Goal: Task Accomplishment & Management: Manage account settings

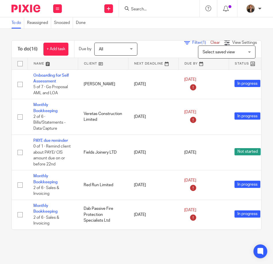
click at [150, 7] on input "Search" at bounding box center [157, 9] width 52 height 5
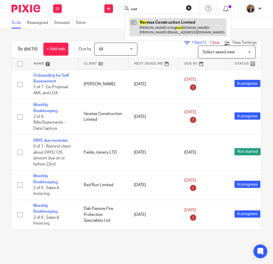
type input "ver"
click at [164, 22] on link at bounding box center [177, 27] width 97 height 18
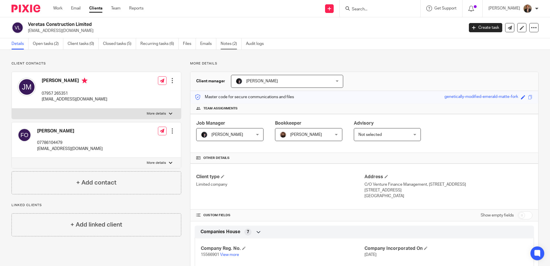
click at [227, 39] on link "Notes (2)" at bounding box center [231, 43] width 21 height 11
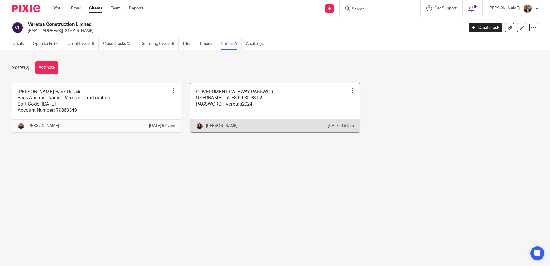
click at [293, 112] on link at bounding box center [274, 107] width 169 height 49
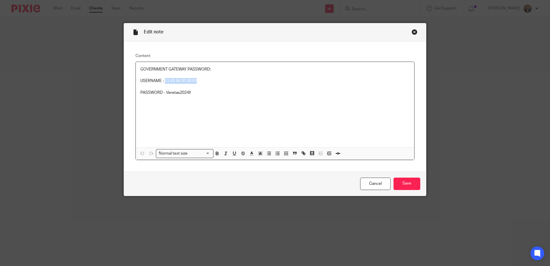
drag, startPoint x: 163, startPoint y: 81, endPoint x: 196, endPoint y: 82, distance: 32.8
click at [196, 82] on p "USERNAME - 52 83 69 30 38 92" at bounding box center [274, 81] width 269 height 6
copy p "52 83 69 30 38 92"
drag, startPoint x: 202, startPoint y: 94, endPoint x: 162, endPoint y: 98, distance: 40.1
click at [162, 98] on div "GOVERNMENT GATEWAY PASSWORD: USERNAME - 52 83 69 30 38 92 PASSWORD - Veretas202…" at bounding box center [275, 104] width 278 height 85
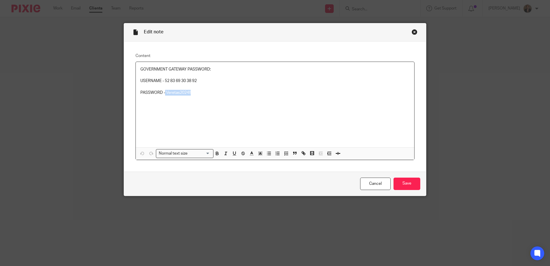
copy p "Veretas2024!!"
drag, startPoint x: 200, startPoint y: 82, endPoint x: 162, endPoint y: 81, distance: 37.4
click at [162, 81] on p "USERNAME - 52 83 69 30 38 92" at bounding box center [274, 81] width 269 height 6
copy p "52 83 69 30 38 92"
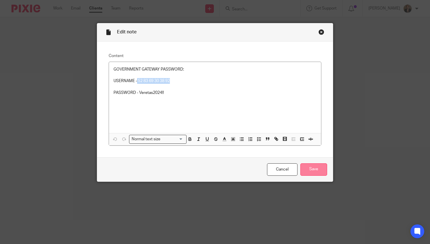
click at [318, 170] on input "Save" at bounding box center [314, 169] width 27 height 12
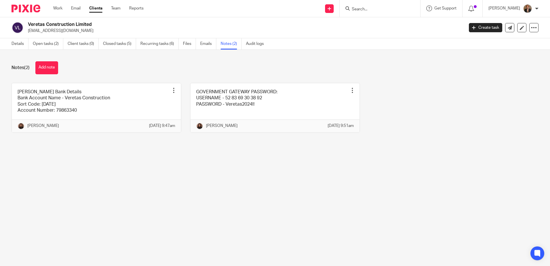
click at [32, 7] on img at bounding box center [26, 9] width 29 height 8
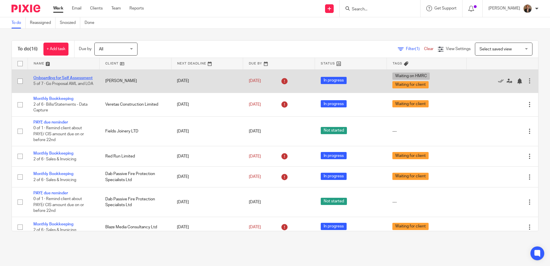
click at [53, 77] on link "Onboarding for Self Assessment" at bounding box center [62, 78] width 59 height 4
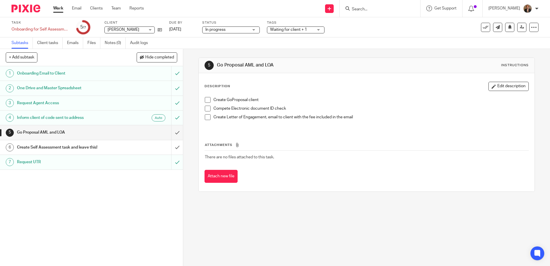
click at [102, 148] on h1 "Create Self Assessment task and leave this!" at bounding box center [66, 147] width 99 height 9
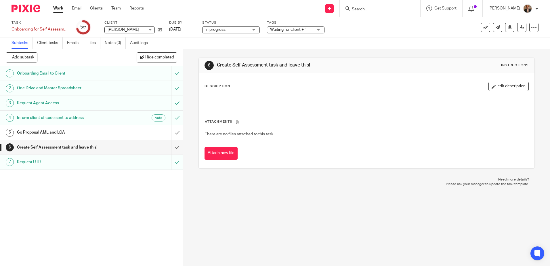
click at [98, 131] on h1 "Go Proposal AML and LOA" at bounding box center [66, 132] width 99 height 9
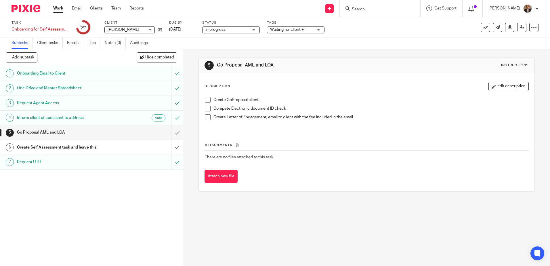
click at [82, 106] on h1 "Request Agent Access" at bounding box center [66, 103] width 99 height 9
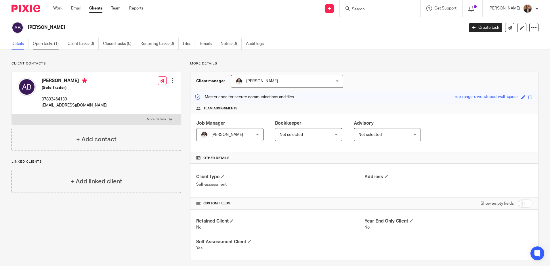
click at [59, 43] on link "Open tasks (1)" at bounding box center [48, 43] width 30 height 11
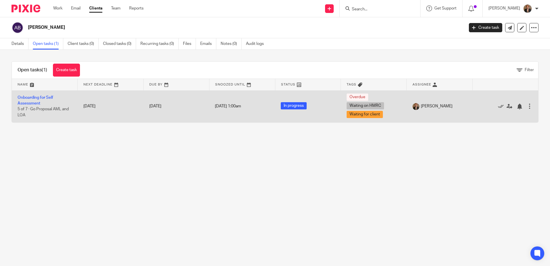
click at [33, 100] on td "Onboarding for Self Assessment 5 of 7 · Go Proposal AML and LOA" at bounding box center [45, 106] width 66 height 32
click at [33, 105] on link "Onboarding for Self Assessment" at bounding box center [36, 101] width 36 height 10
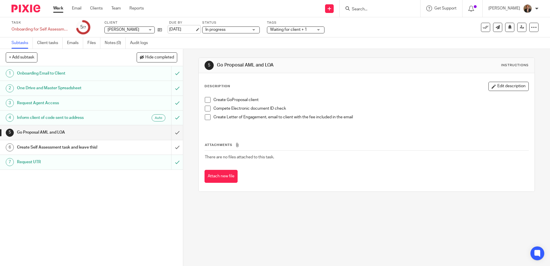
click at [190, 28] on link "[DATE]" at bounding box center [182, 29] width 26 height 6
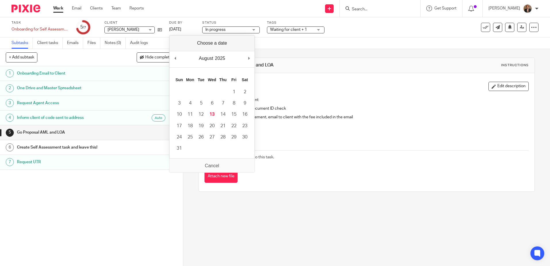
click at [66, 231] on div "1 Onboarding Email to Client 2 One Drive and Master Spreadsheet 3 Request Agent…" at bounding box center [91, 166] width 183 height 200
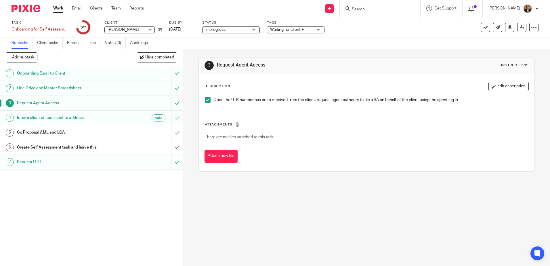
click at [89, 133] on h1 "Go Proposal AML and LOA" at bounding box center [66, 132] width 99 height 9
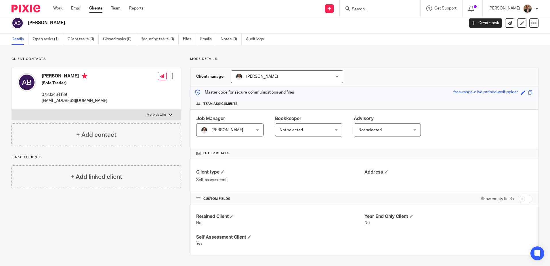
scroll to position [5, 0]
click at [152, 40] on link "Recurring tasks (0)" at bounding box center [159, 38] width 38 height 11
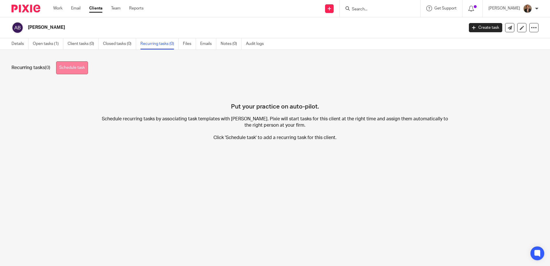
click at [72, 67] on link "Schedule task" at bounding box center [72, 67] width 32 height 13
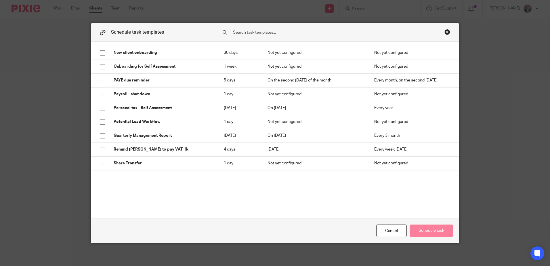
scroll to position [268, 0]
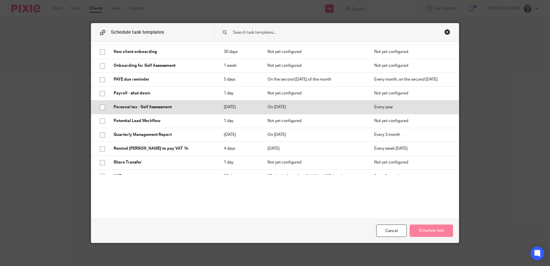
click at [98, 108] on input "checkbox" at bounding box center [102, 107] width 11 height 11
checkbox input "true"
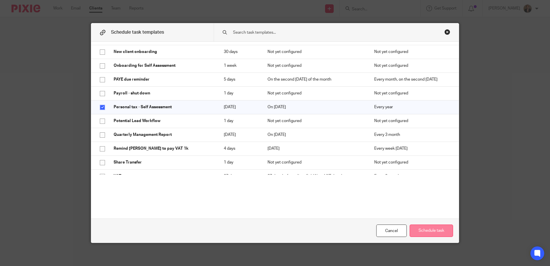
click at [427, 233] on button "Schedule task" at bounding box center [431, 230] width 43 height 12
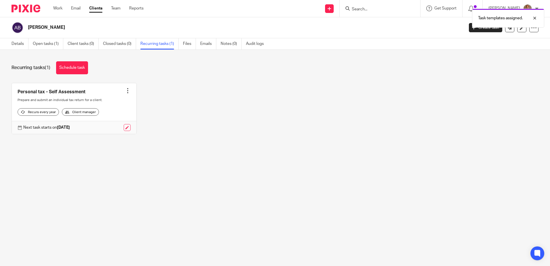
click at [116, 92] on link at bounding box center [74, 108] width 125 height 51
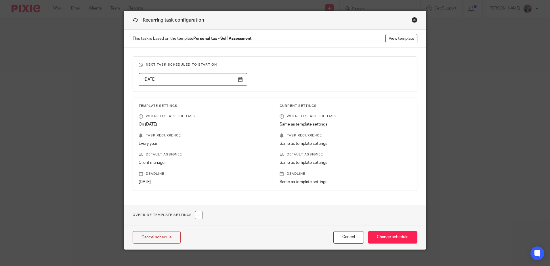
scroll to position [19, 0]
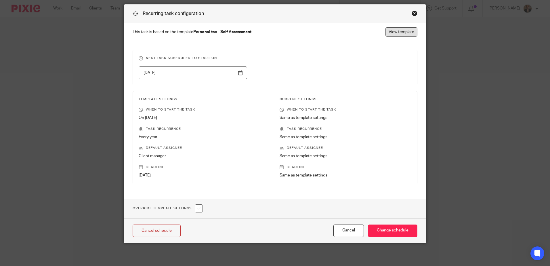
click at [406, 28] on link "View template" at bounding box center [401, 31] width 32 height 9
click at [373, 228] on input "Change schedule" at bounding box center [392, 230] width 49 height 12
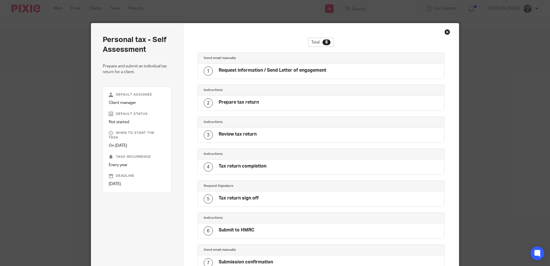
drag, startPoint x: 444, startPoint y: 30, endPoint x: 495, endPoint y: 38, distance: 52.3
click at [444, 30] on div "Close this dialog window" at bounding box center [447, 32] width 6 height 6
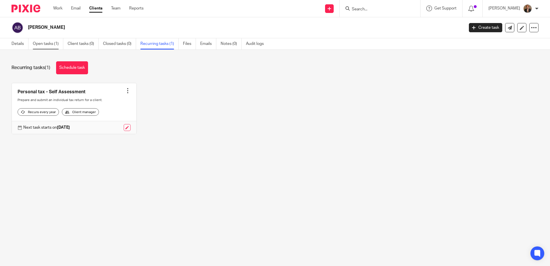
click at [41, 45] on link "Open tasks (1)" at bounding box center [48, 43] width 30 height 11
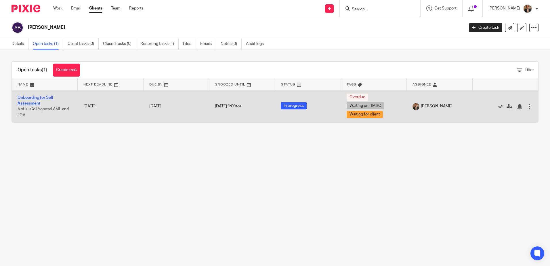
click at [32, 98] on link "Onboarding for Self Assessment" at bounding box center [36, 101] width 36 height 10
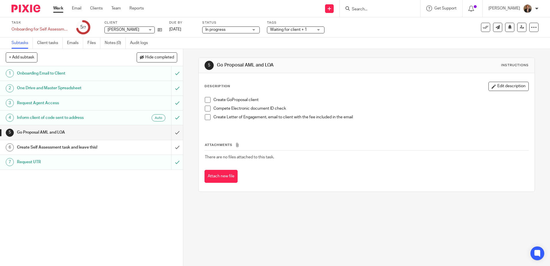
click at [31, 8] on img at bounding box center [26, 9] width 29 height 8
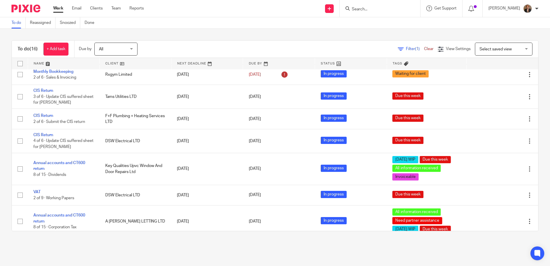
scroll to position [211, 0]
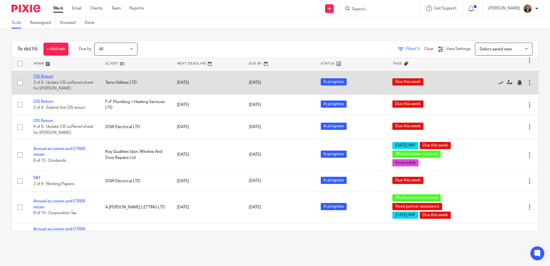
click at [47, 79] on link "CIS Return" at bounding box center [43, 77] width 20 height 4
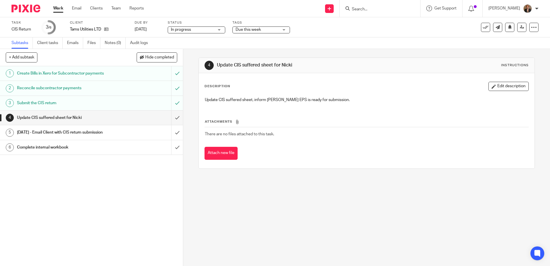
click at [72, 104] on h1 "Submit the CIS return" at bounding box center [66, 103] width 99 height 9
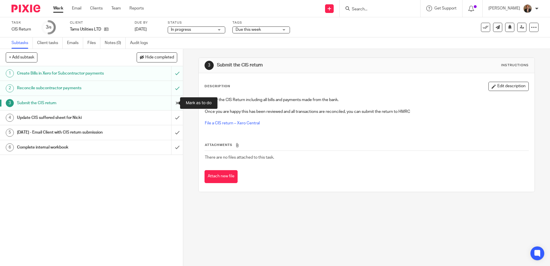
click at [173, 103] on input "submit" at bounding box center [91, 103] width 183 height 14
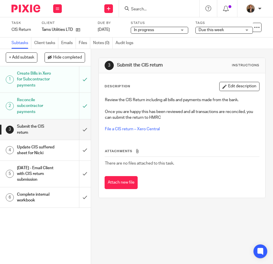
click at [37, 109] on h1 "Reconcile subcontractor payments" at bounding box center [36, 106] width 38 height 20
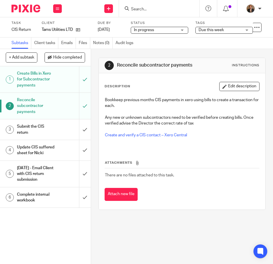
click at [55, 130] on div "Submit the CIS return" at bounding box center [45, 129] width 56 height 15
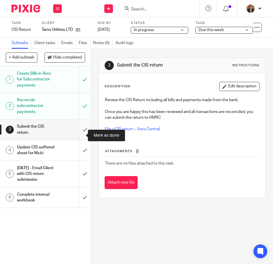
click at [79, 133] on input "submit" at bounding box center [45, 129] width 91 height 20
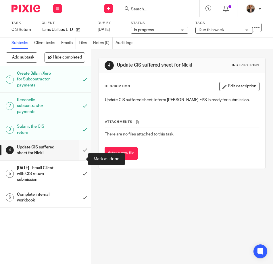
click at [80, 157] on input "submit" at bounding box center [45, 150] width 91 height 20
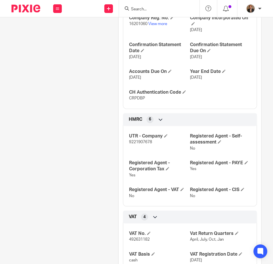
scroll to position [383, 0]
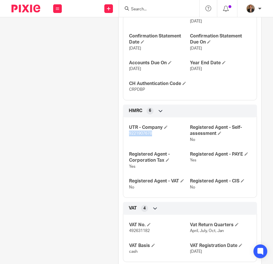
drag, startPoint x: 127, startPoint y: 137, endPoint x: 151, endPoint y: 147, distance: 26.2
click at [151, 147] on div "UTR - Company 9221907678 Registered Agent - Self-assessment No Registered Agent…" at bounding box center [190, 155] width 134 height 85
copy span "9221907678"
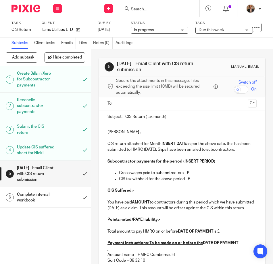
click at [26, 11] on img at bounding box center [26, 9] width 29 height 8
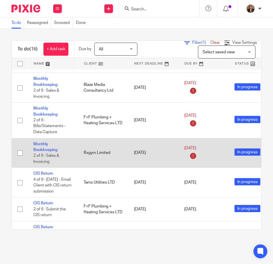
scroll to position [249, 0]
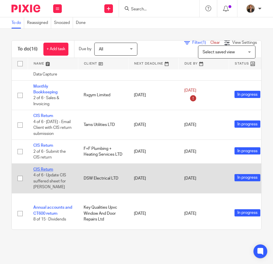
click at [49, 168] on link "CIS Return" at bounding box center [43, 169] width 20 height 4
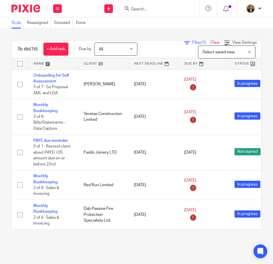
click at [146, 4] on div at bounding box center [159, 8] width 81 height 17
click at [144, 11] on input "Search" at bounding box center [157, 9] width 52 height 5
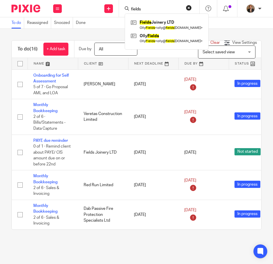
type input "fields"
click button "submit" at bounding box center [0, 0] width 0 height 0
click at [165, 25] on link at bounding box center [166, 24] width 75 height 13
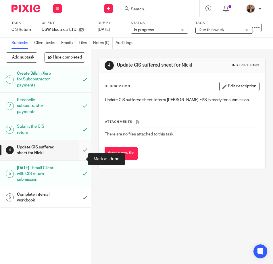
click at [81, 159] on input "submit" at bounding box center [45, 150] width 91 height 20
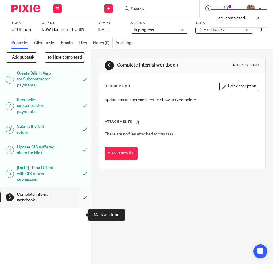
click at [79, 207] on input "submit" at bounding box center [45, 197] width 91 height 20
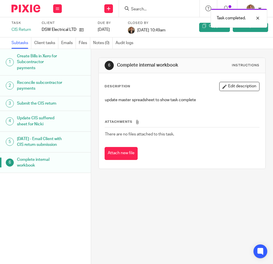
click at [28, 7] on img at bounding box center [26, 9] width 29 height 8
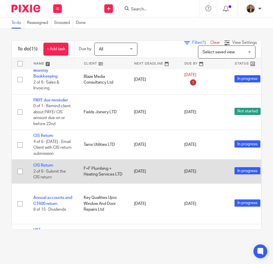
scroll to position [230, 0]
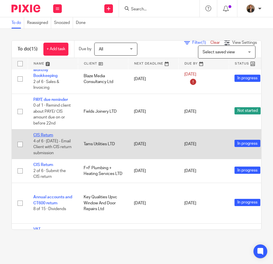
click at [39, 134] on link "CIS Return" at bounding box center [43, 135] width 20 height 4
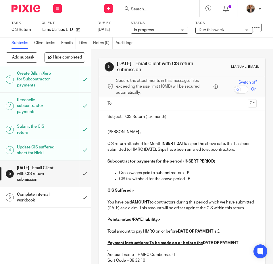
click at [103, 129] on div "[PERSON_NAME] , CIS return attached for Month INSERT DATE as per the above date…" at bounding box center [182, 221] width 167 height 197
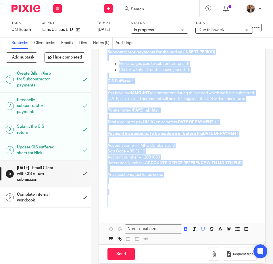
scroll to position [123, 0]
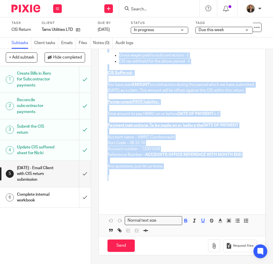
drag, startPoint x: 103, startPoint y: 129, endPoint x: 204, endPoint y: 180, distance: 114.0
click at [204, 180] on div "[PERSON_NAME] , CIS return attached for Month INSERT DATE as per the above date…" at bounding box center [182, 104] width 167 height 197
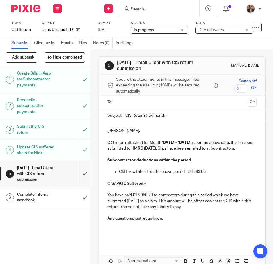
scroll to position [0, 0]
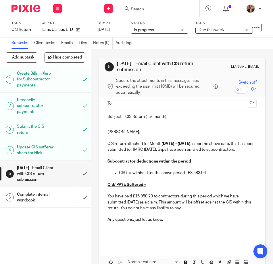
click at [122, 130] on p "[PERSON_NAME]," at bounding box center [182, 132] width 149 height 6
click at [121, 133] on p "[PERSON_NAME]," at bounding box center [182, 132] width 149 height 6
click at [124, 133] on p "[PERSON_NAME]," at bounding box center [182, 132] width 149 height 6
click at [127, 99] on ul at bounding box center [182, 103] width 131 height 9
click at [121, 106] on input "text" at bounding box center [181, 103] width 127 height 7
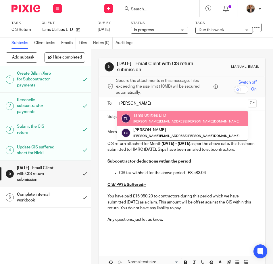
type input "thoma"
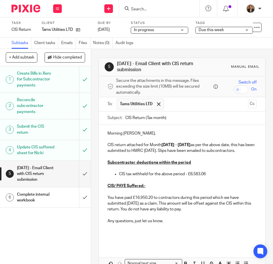
click at [165, 117] on input "CIS Return (Tax month)" at bounding box center [190, 117] width 131 height 13
type input "CIS Return Month 4"
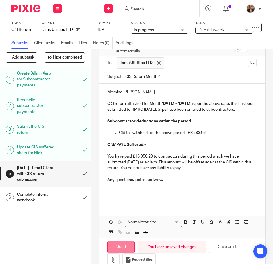
scroll to position [44, 0]
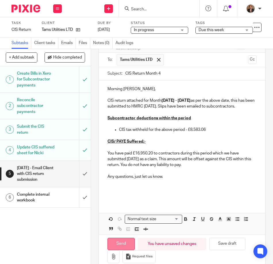
click at [123, 245] on input "Send" at bounding box center [121, 243] width 27 height 12
type input "Sent"
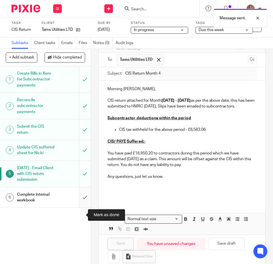
click at [76, 207] on input "submit" at bounding box center [45, 197] width 91 height 20
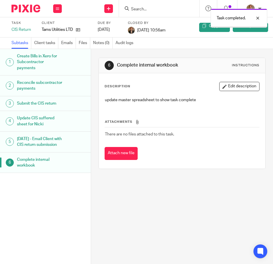
click at [30, 7] on img at bounding box center [26, 9] width 29 height 8
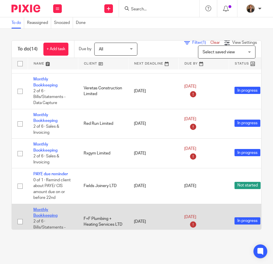
scroll to position [24, 0]
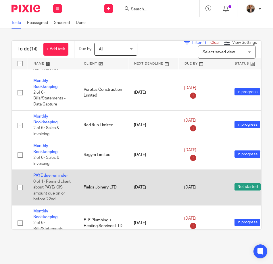
click at [54, 174] on link "PAYE due reminder" at bounding box center [50, 175] width 35 height 4
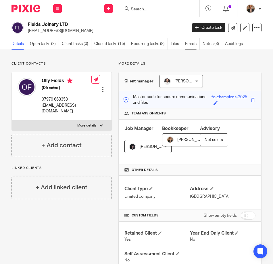
click at [193, 44] on link "Emails" at bounding box center [192, 43] width 15 height 11
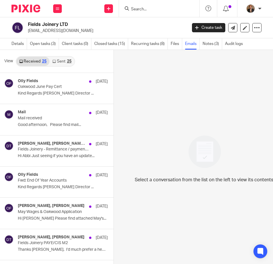
click at [61, 65] on link "Sent 25" at bounding box center [61, 61] width 25 height 9
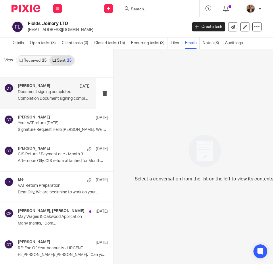
scroll to position [38, 0]
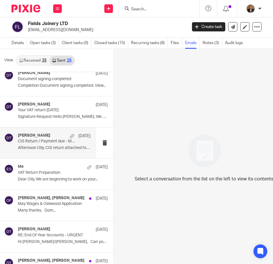
click at [54, 145] on p "Afternoon Olly, CIS return attached for Month..." at bounding box center [54, 147] width 73 height 5
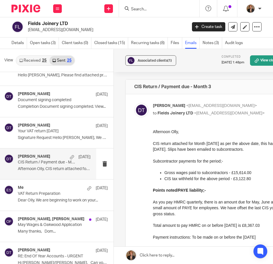
scroll to position [0, 0]
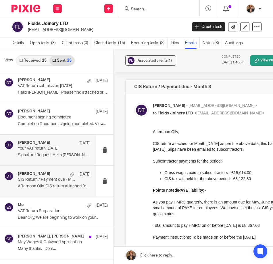
click at [42, 154] on div "Dom Talbot 15 Jul Your VAT return 30.06.25 Signature Request Hello Olly, We hav…" at bounding box center [54, 149] width 73 height 19
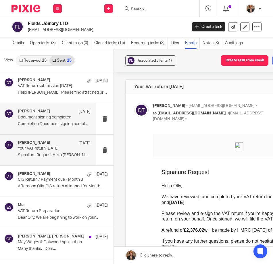
click at [44, 121] on p "Completion Document signing completed. View..." at bounding box center [54, 123] width 73 height 5
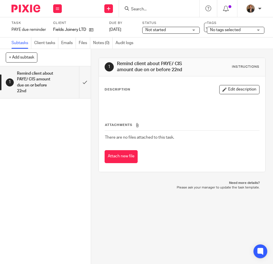
drag, startPoint x: 137, startPoint y: 228, endPoint x: 144, endPoint y: 234, distance: 9.8
click at [140, 231] on div "1 Remind client about PAYE/ CIS amount due on or before 22nd Instructions Descr…" at bounding box center [182, 156] width 182 height 215
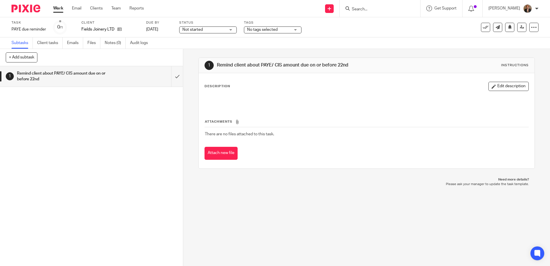
click at [24, 6] on img at bounding box center [26, 9] width 29 height 8
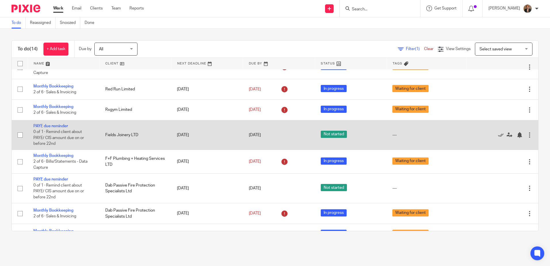
scroll to position [38, 0]
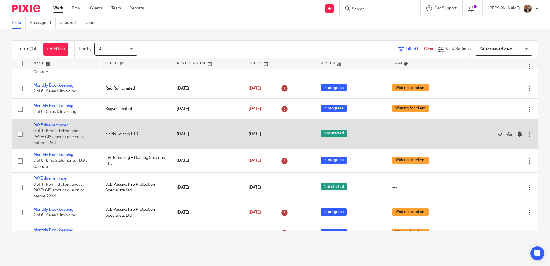
click at [62, 127] on link "PAYE due reminder" at bounding box center [50, 125] width 35 height 4
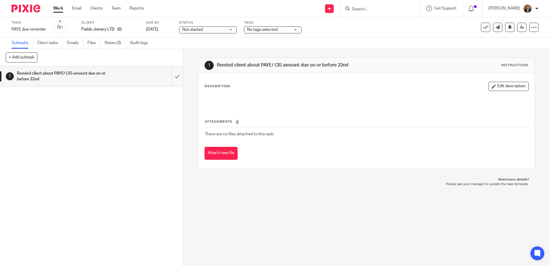
click at [296, 29] on div "No tags selected" at bounding box center [273, 29] width 58 height 7
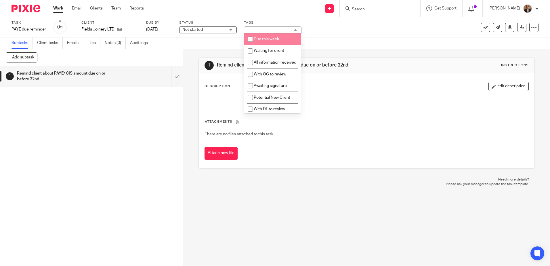
click at [292, 41] on li "Due this week" at bounding box center [272, 39] width 57 height 12
checkbox input "true"
click at [191, 26] on div "Not started Not started" at bounding box center [208, 29] width 58 height 7
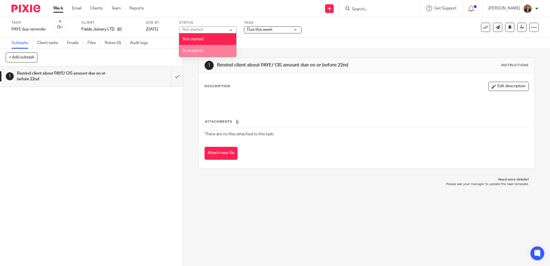
click at [194, 50] on span "In progress" at bounding box center [193, 51] width 20 height 4
click at [268, 30] on span "Due this week" at bounding box center [259, 30] width 25 height 4
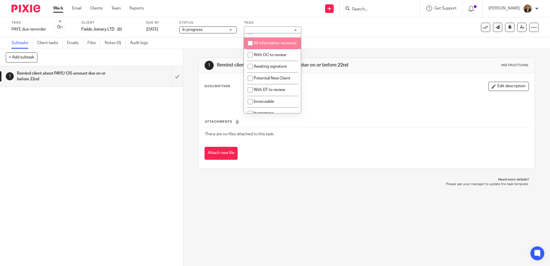
scroll to position [38, 0]
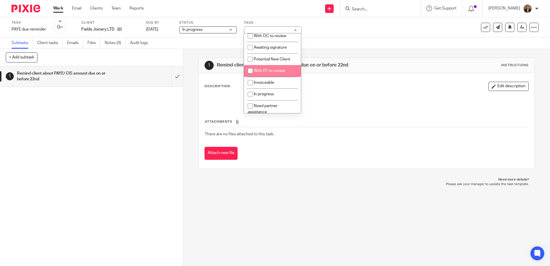
click at [283, 74] on li "With DT to review" at bounding box center [272, 71] width 57 height 12
checkbox input "true"
click at [151, 159] on div "1 Remind client about PAYE/ CIS amount due on or before 22nd" at bounding box center [91, 166] width 183 height 200
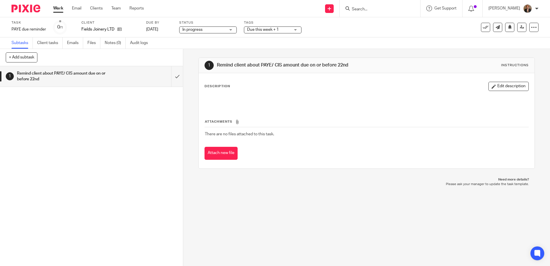
click at [32, 12] on img at bounding box center [26, 9] width 29 height 8
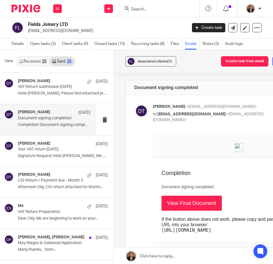
click at [136, 4] on div at bounding box center [159, 8] width 81 height 17
click at [54, 43] on link "Open tasks (3)" at bounding box center [44, 43] width 29 height 11
click at [36, 43] on link "Open tasks (3)" at bounding box center [44, 43] width 29 height 11
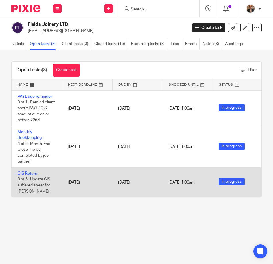
click at [26, 173] on link "CIS Return" at bounding box center [28, 173] width 20 height 4
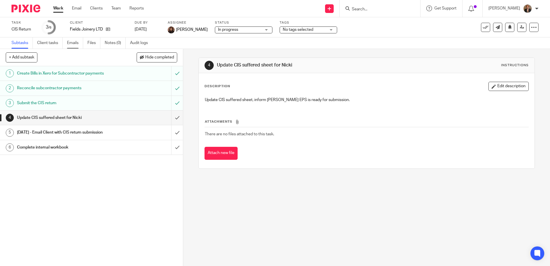
click at [75, 43] on link "Emails" at bounding box center [75, 42] width 16 height 11
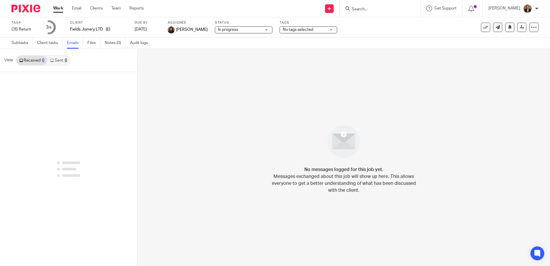
click at [61, 60] on link "Sent 0" at bounding box center [58, 60] width 22 height 9
click at [34, 62] on link "Received 0" at bounding box center [31, 60] width 31 height 9
click at [52, 59] on icon at bounding box center [51, 60] width 3 height 3
click at [35, 59] on link "Received 0" at bounding box center [31, 60] width 31 height 9
click at [26, 58] on link "Received 0" at bounding box center [31, 60] width 31 height 9
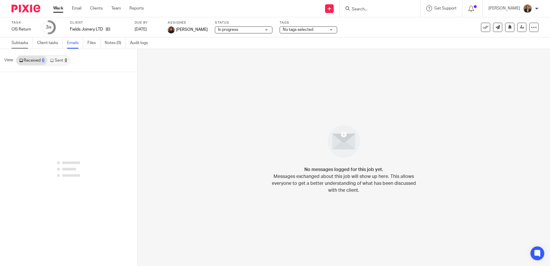
click at [26, 42] on link "Subtasks" at bounding box center [22, 42] width 21 height 11
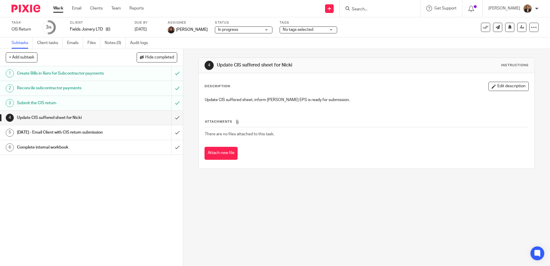
click at [128, 135] on div "2 days later - Email Client with CIS return submission" at bounding box center [91, 132] width 149 height 9
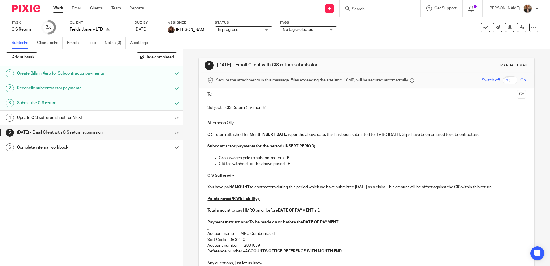
click at [16, 5] on img at bounding box center [26, 9] width 29 height 8
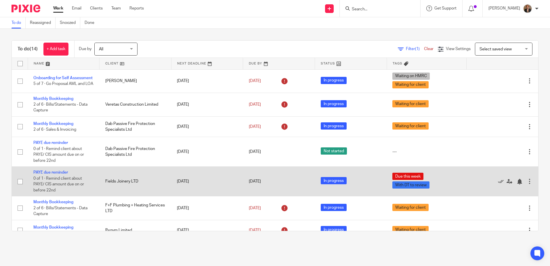
click at [20, 185] on input "checkbox" at bounding box center [20, 181] width 11 height 11
checkbox input "true"
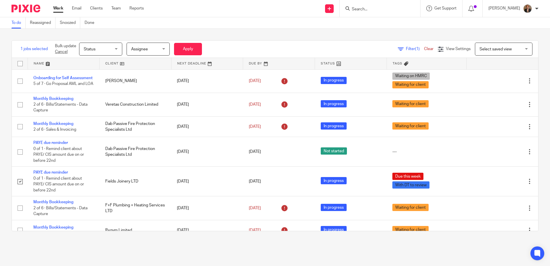
click at [114, 52] on span "Status" at bounding box center [99, 49] width 30 height 12
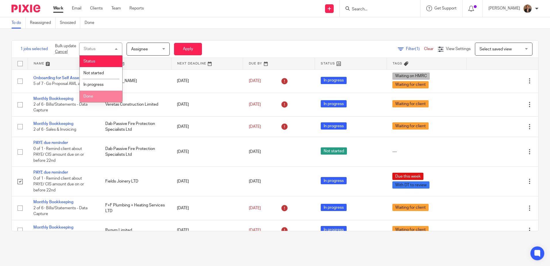
click at [110, 99] on li "Done" at bounding box center [101, 97] width 43 height 12
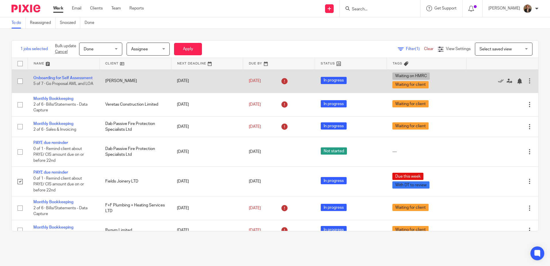
drag, startPoint x: 192, startPoint y: 49, endPoint x: 201, endPoint y: 96, distance: 47.9
click at [196, 48] on button "Apply" at bounding box center [188, 49] width 28 height 12
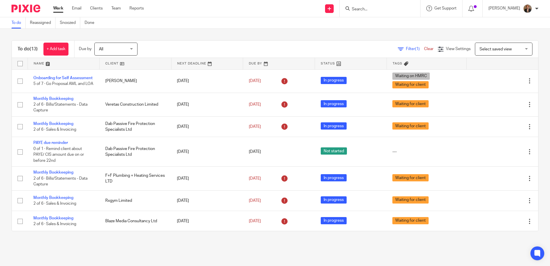
click at [368, 11] on input "Search" at bounding box center [377, 9] width 52 height 5
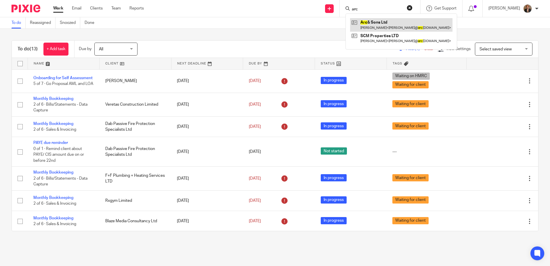
type input "arc"
click at [397, 27] on link at bounding box center [401, 24] width 102 height 13
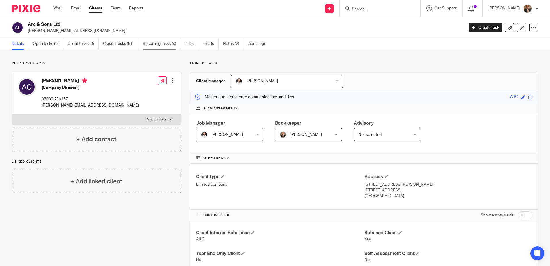
click at [166, 48] on link "Recurring tasks (9)" at bounding box center [162, 43] width 38 height 11
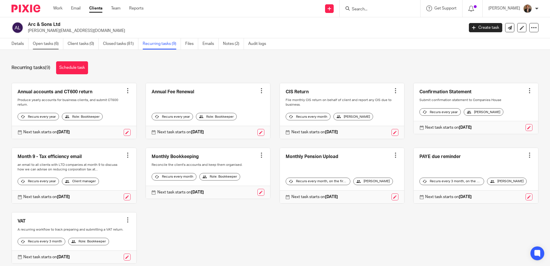
click at [52, 47] on link "Open tasks (6)" at bounding box center [48, 43] width 30 height 11
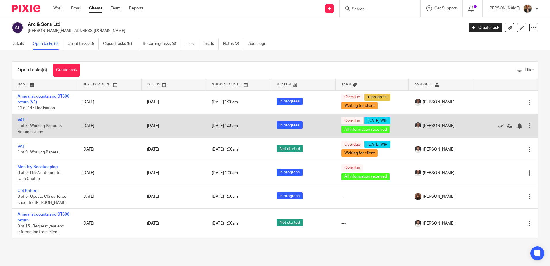
scroll to position [3, 0]
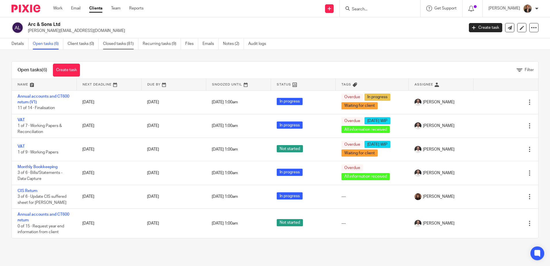
click at [128, 43] on link "Closed tasks (81)" at bounding box center [120, 43] width 35 height 11
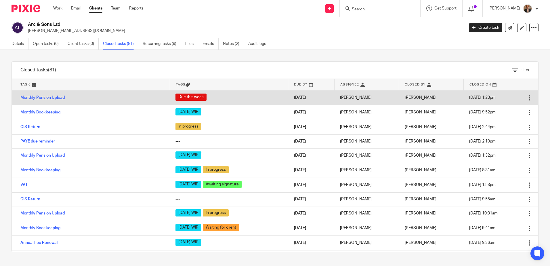
click at [49, 99] on link "Monthly Pension Upload" at bounding box center [42, 98] width 44 height 4
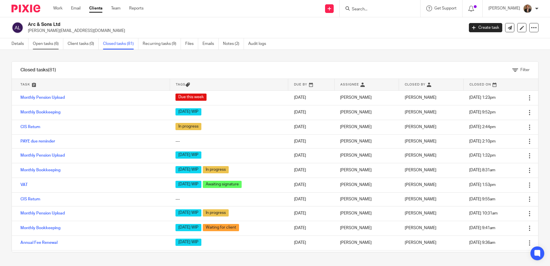
click at [49, 48] on link "Open tasks (6)" at bounding box center [48, 43] width 30 height 11
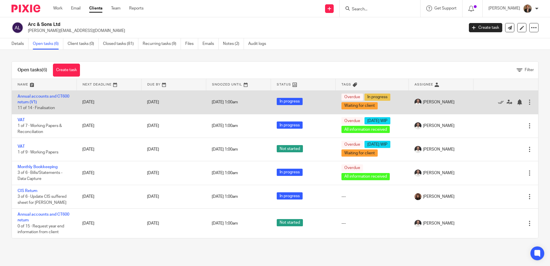
scroll to position [3, 0]
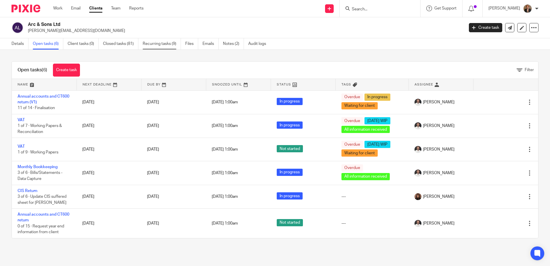
click at [175, 43] on link "Recurring tasks (9)" at bounding box center [162, 43] width 38 height 11
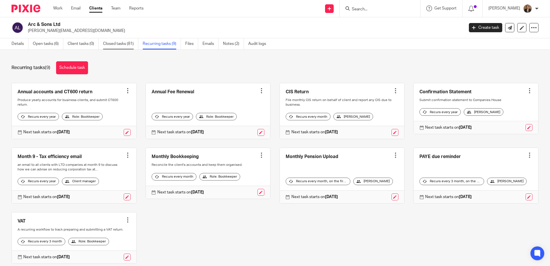
click at [121, 42] on link "Closed tasks (81)" at bounding box center [120, 43] width 35 height 11
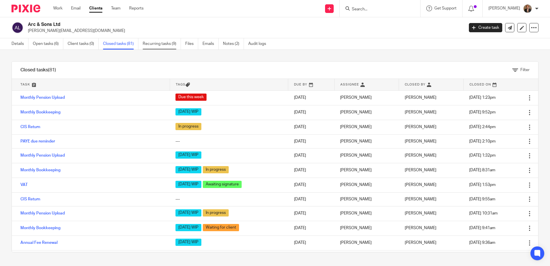
click at [164, 41] on link "Recurring tasks (9)" at bounding box center [162, 43] width 38 height 11
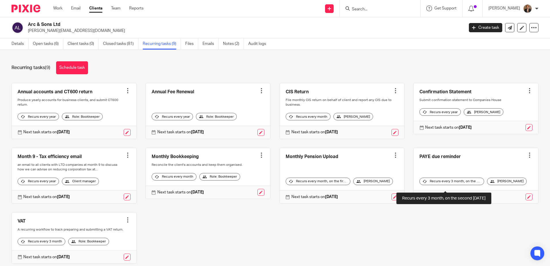
click at [439, 183] on div "Recurs every 3 month, on the second [DATE]" at bounding box center [451, 180] width 65 height 7
click at [426, 184] on div "Recurs every 3 month, on the second [DATE]" at bounding box center [451, 180] width 65 height 7
click at [427, 185] on div "Recurs every 3 month, on the second [DATE]" at bounding box center [451, 180] width 65 height 7
click at [527, 158] on div at bounding box center [530, 155] width 6 height 6
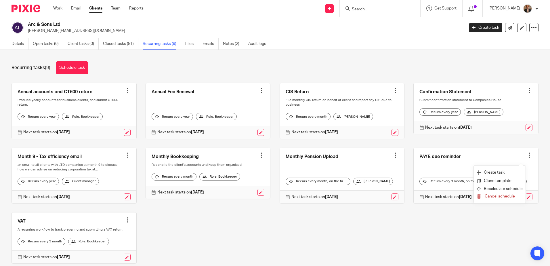
click at [443, 247] on div "Annual accounts and CT600 return Create task Clone template Recalculate schedul…" at bounding box center [271, 177] width 536 height 189
click at [526, 200] on link at bounding box center [529, 196] width 7 height 7
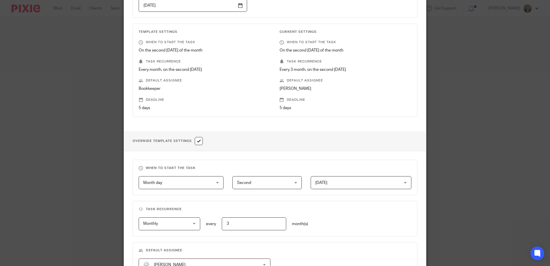
scroll to position [96, 0]
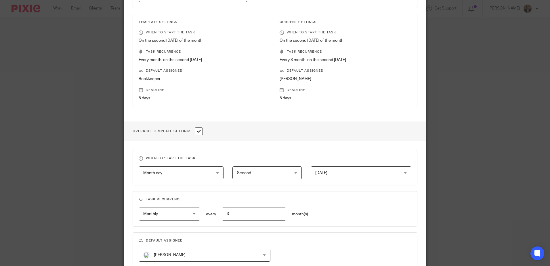
drag, startPoint x: 237, startPoint y: 213, endPoint x: 217, endPoint y: 214, distance: 19.3
click at [219, 214] on div "3" at bounding box center [251, 213] width 70 height 13
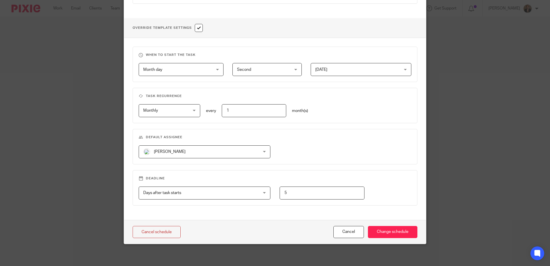
scroll to position [200, 0]
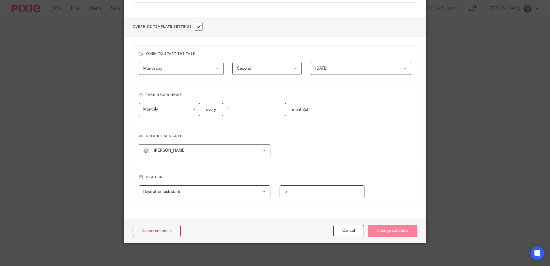
type input "1"
click at [375, 229] on input "Change schedule" at bounding box center [392, 231] width 49 height 12
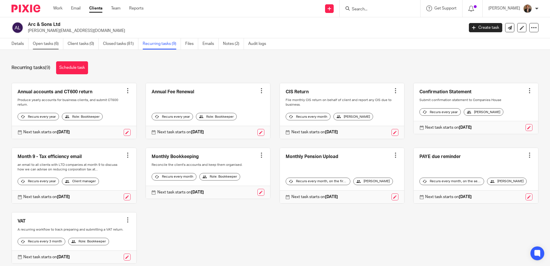
click at [51, 40] on link "Open tasks (6)" at bounding box center [48, 43] width 30 height 11
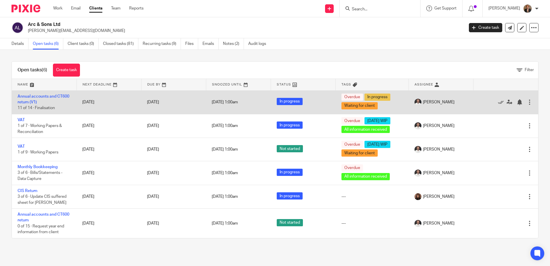
click at [238, 102] on span "1 Jan 1970 1:00am" at bounding box center [225, 102] width 26 height 4
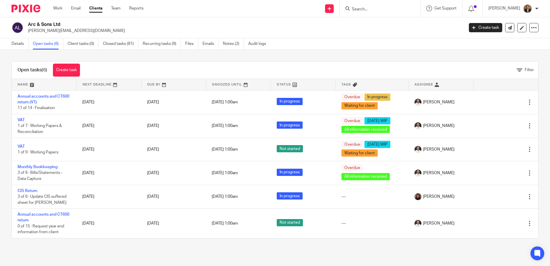
click at [244, 85] on icon at bounding box center [246, 85] width 4 height 4
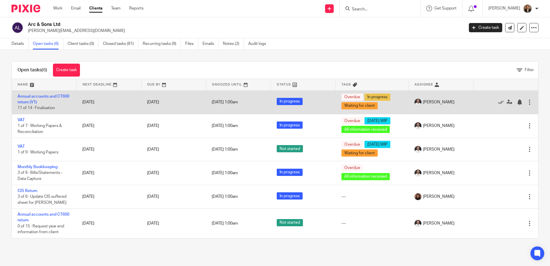
click at [226, 101] on span "1 Jan 1970 1:00am" at bounding box center [225, 102] width 26 height 4
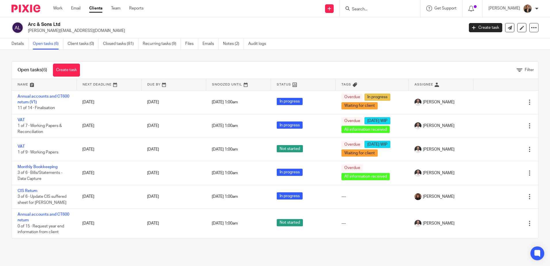
click at [32, 14] on div at bounding box center [23, 8] width 47 height 17
click at [28, 11] on img at bounding box center [26, 9] width 29 height 8
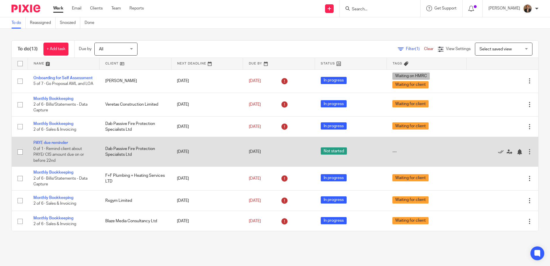
click at [20, 157] on input "checkbox" at bounding box center [20, 151] width 11 height 11
checkbox input "true"
click at [527, 154] on div at bounding box center [530, 152] width 6 height 6
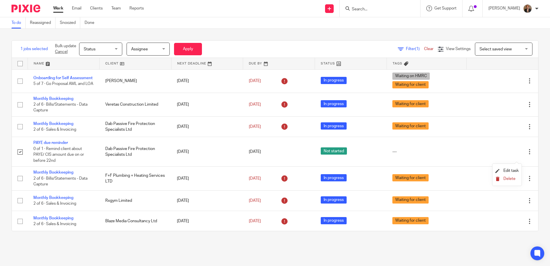
click at [513, 178] on span "Delete" at bounding box center [509, 179] width 12 height 4
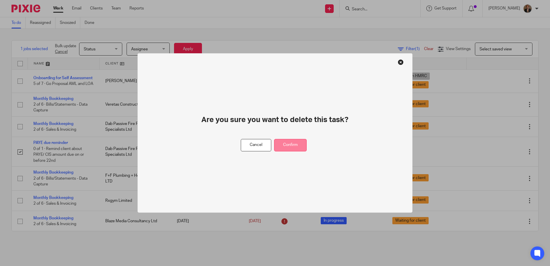
click at [298, 149] on button "Confirm" at bounding box center [290, 145] width 33 height 12
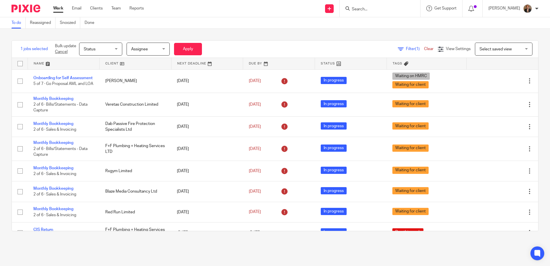
click at [63, 51] on link "Cancel" at bounding box center [61, 52] width 13 height 4
click at [69, 25] on link "Snoozed" at bounding box center [70, 22] width 20 height 11
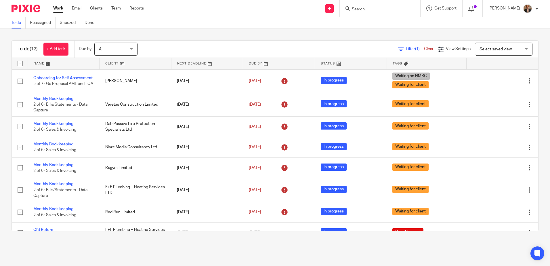
click at [385, 7] on input "Search" at bounding box center [377, 9] width 52 height 5
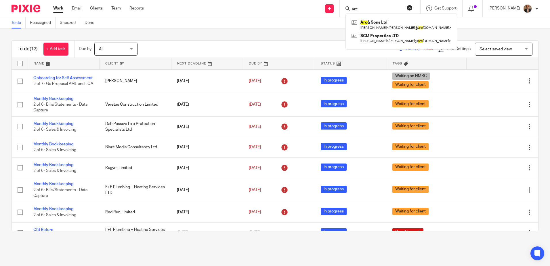
type input "arc"
click button "submit" at bounding box center [0, 0] width 0 height 0
click at [414, 26] on link at bounding box center [401, 24] width 102 height 13
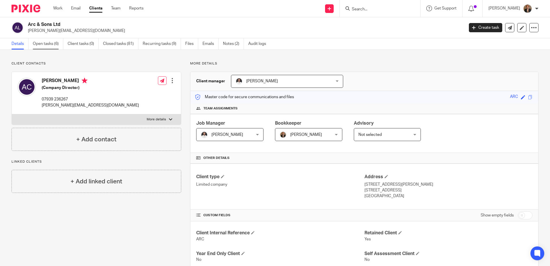
click at [44, 41] on link "Open tasks (6)" at bounding box center [48, 43] width 30 height 11
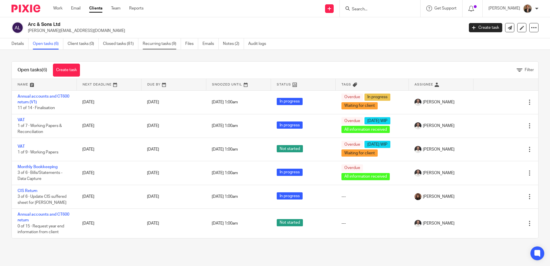
click at [154, 40] on link "Recurring tasks (9)" at bounding box center [162, 43] width 38 height 11
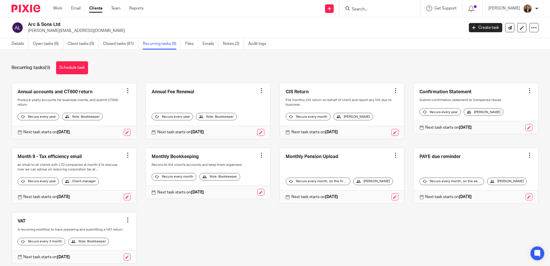
click at [446, 163] on link at bounding box center [476, 176] width 125 height 56
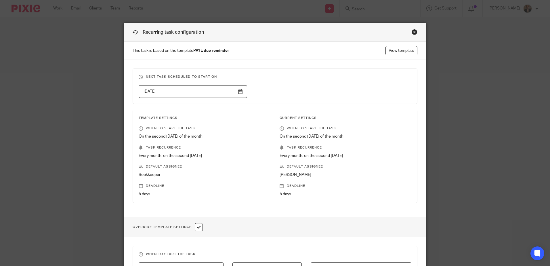
click at [44, 66] on div "Recurring task configuration This task is based on the template PAYE due remind…" at bounding box center [275, 133] width 550 height 266
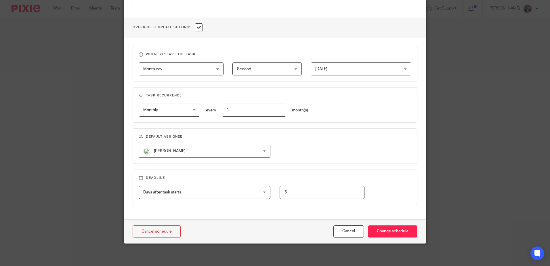
scroll to position [200, 0]
click at [224, 252] on div "Recurring task configuration This task is based on the template PAYE due remind…" at bounding box center [275, 133] width 550 height 266
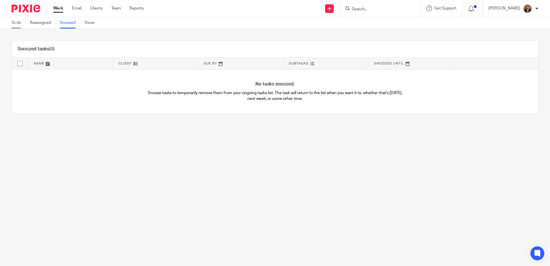
click at [16, 27] on link "To do" at bounding box center [19, 22] width 14 height 11
